Goal: Transaction & Acquisition: Obtain resource

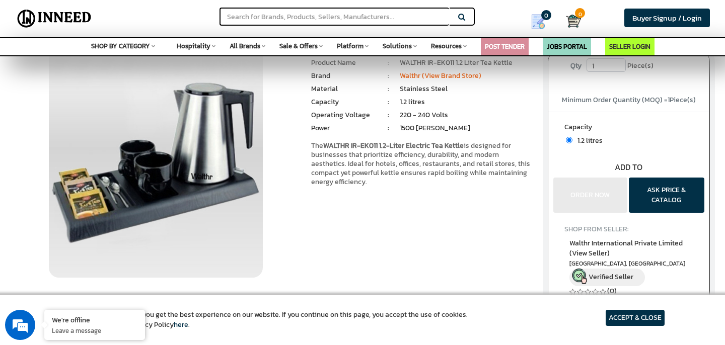
scroll to position [49, 0]
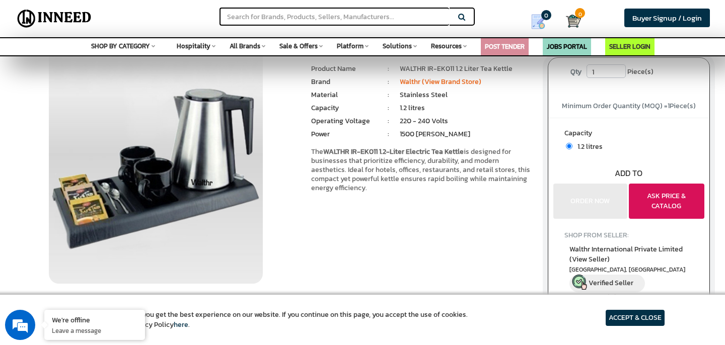
click at [669, 202] on button "ASK PRICE & CATALOG" at bounding box center [667, 201] width 76 height 35
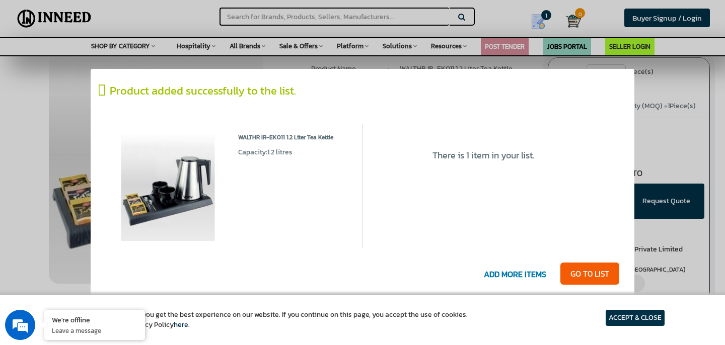
click at [531, 276] on span "ADD MORE ITEMS" at bounding box center [515, 275] width 73 height 21
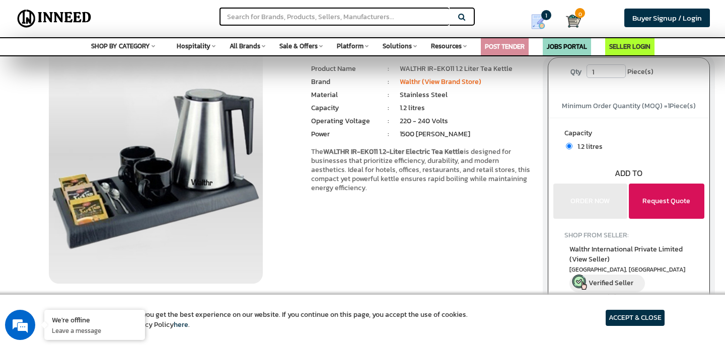
click at [666, 196] on button "Request Quote" at bounding box center [667, 201] width 76 height 35
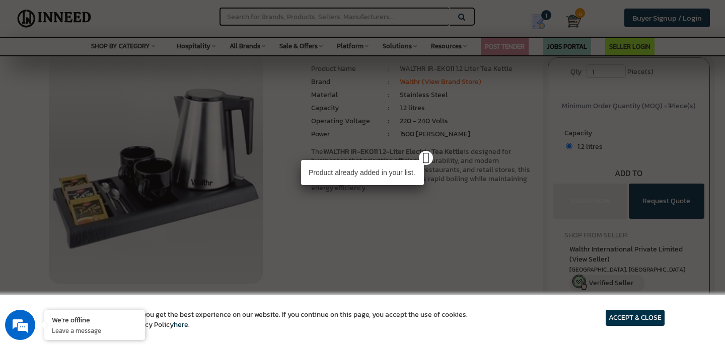
click at [642, 316] on article "ACCEPT & CLOSE" at bounding box center [635, 318] width 59 height 16
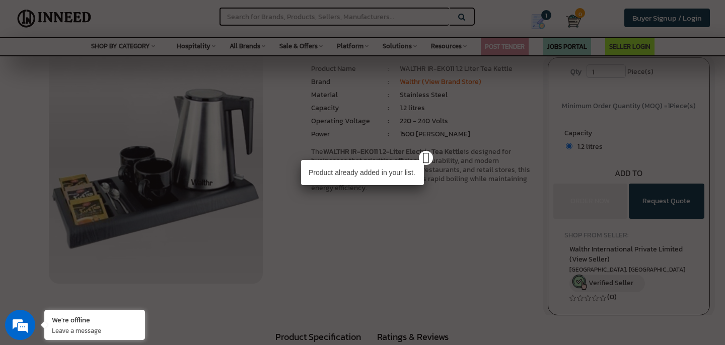
click at [386, 173] on p "Product already added in your list." at bounding box center [362, 172] width 123 height 25
click at [94, 319] on div "We're offline" at bounding box center [95, 320] width 86 height 10
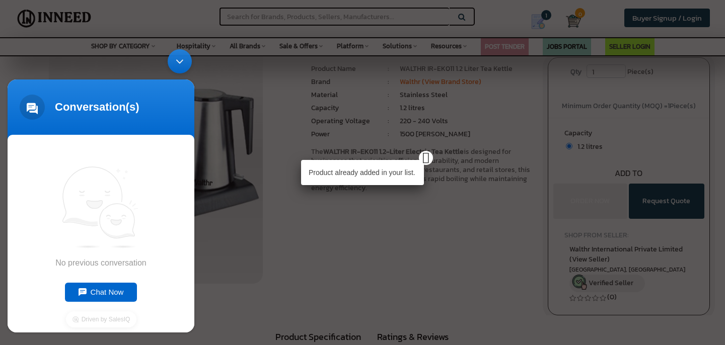
click at [182, 59] on div "Minimize live chat window" at bounding box center [180, 61] width 24 height 24
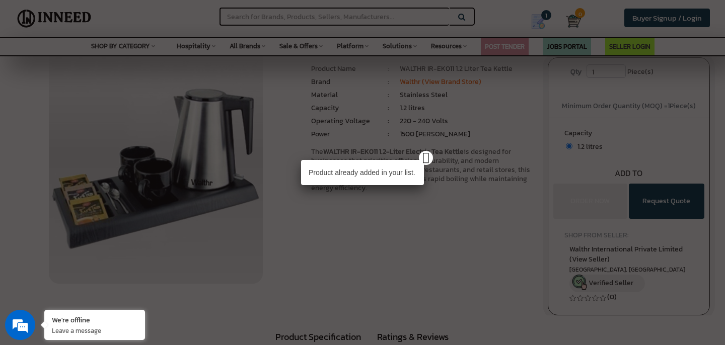
click at [401, 275] on div "Product already added in your list." at bounding box center [362, 172] width 725 height 345
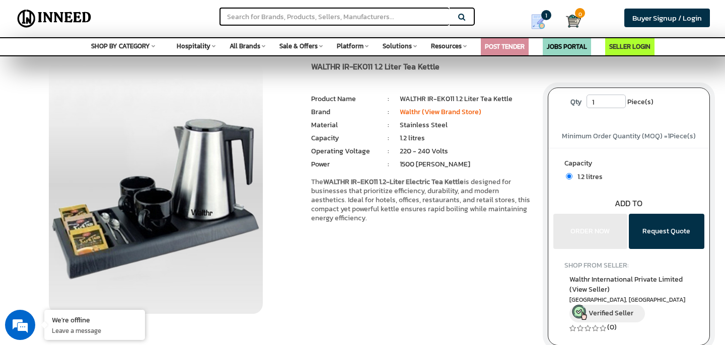
scroll to position [0, 0]
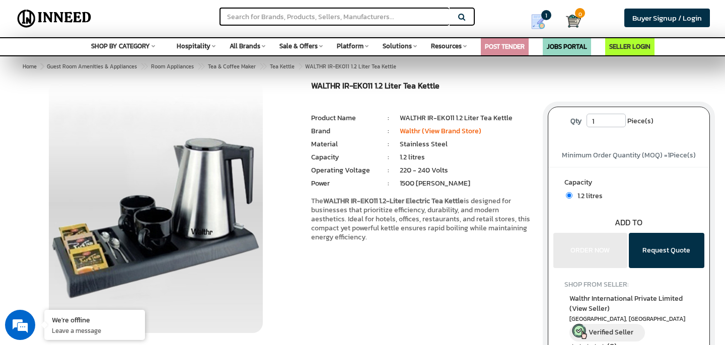
click at [412, 142] on li "Stainless Steel" at bounding box center [466, 144] width 133 height 10
click at [420, 129] on link "Walthr (View Brand Store)" at bounding box center [441, 131] width 82 height 11
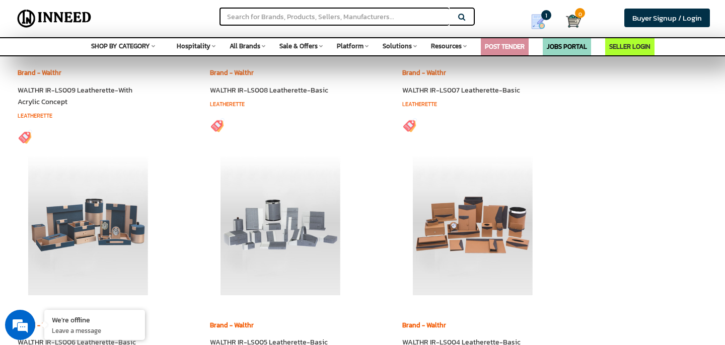
scroll to position [1423, 0]
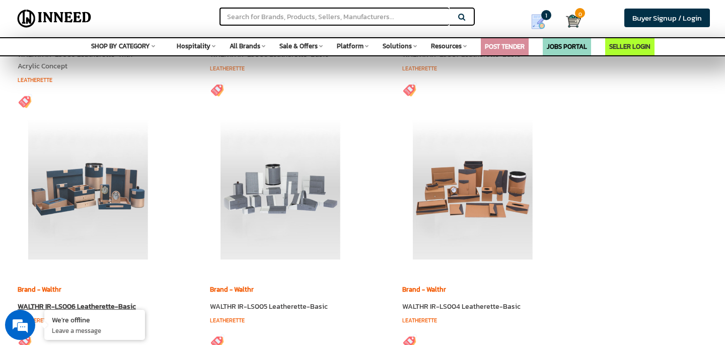
click at [92, 183] on img at bounding box center [88, 189] width 141 height 141
